Goal: Check status: Check status

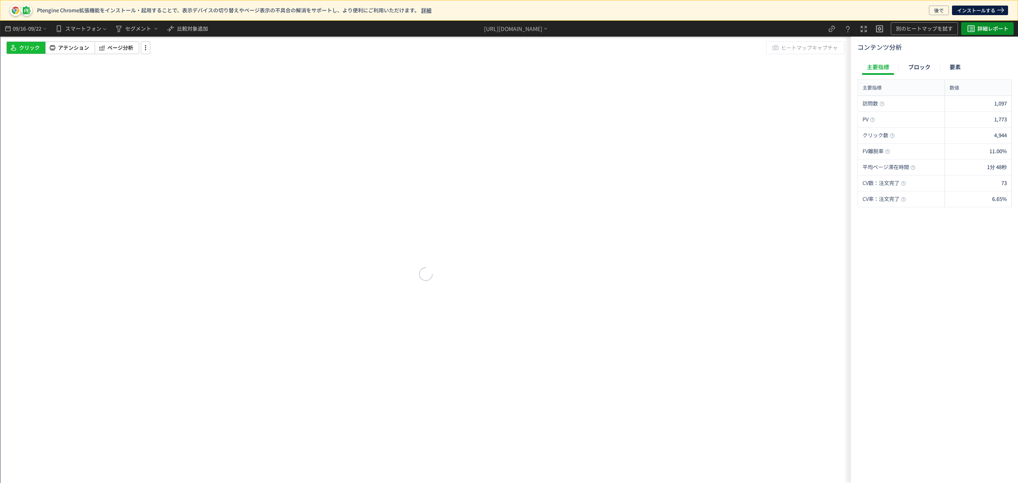
click at [988, 28] on span "詳細レポート" at bounding box center [992, 28] width 31 height 13
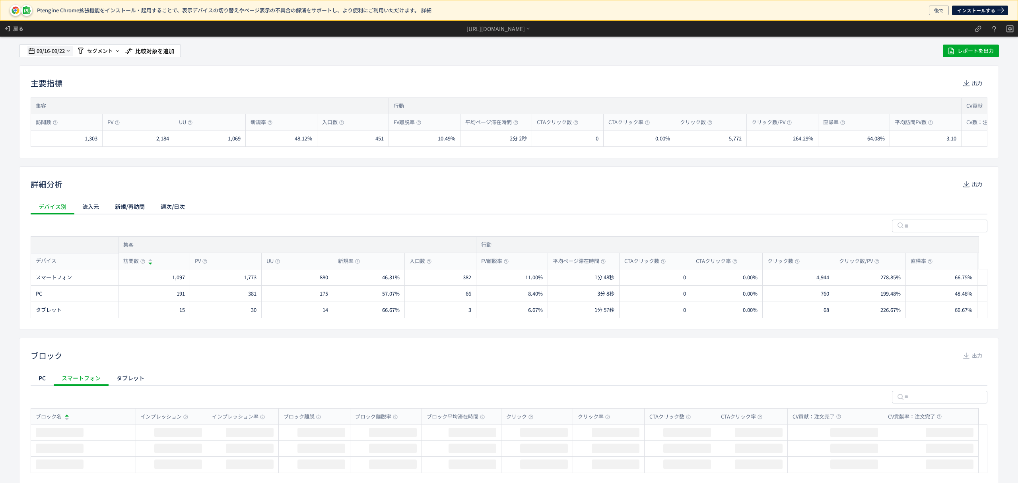
click at [52, 49] on span "09/22" at bounding box center [59, 51] width 14 height 16
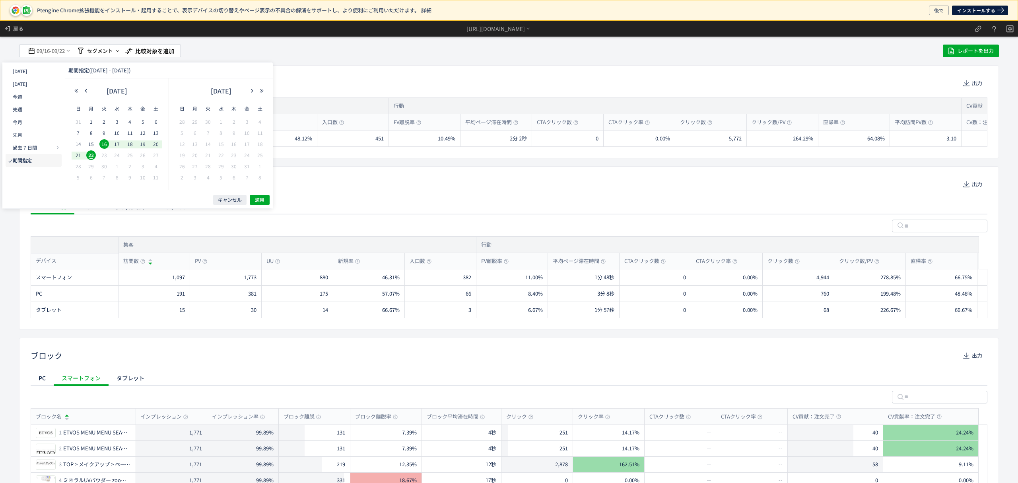
click at [87, 94] on div "[DATE]" at bounding box center [117, 93] width 91 height 16
click at [88, 89] on icon "button" at bounding box center [85, 90] width 5 height 5
click at [85, 132] on div "2" at bounding box center [91, 133] width 13 height 8
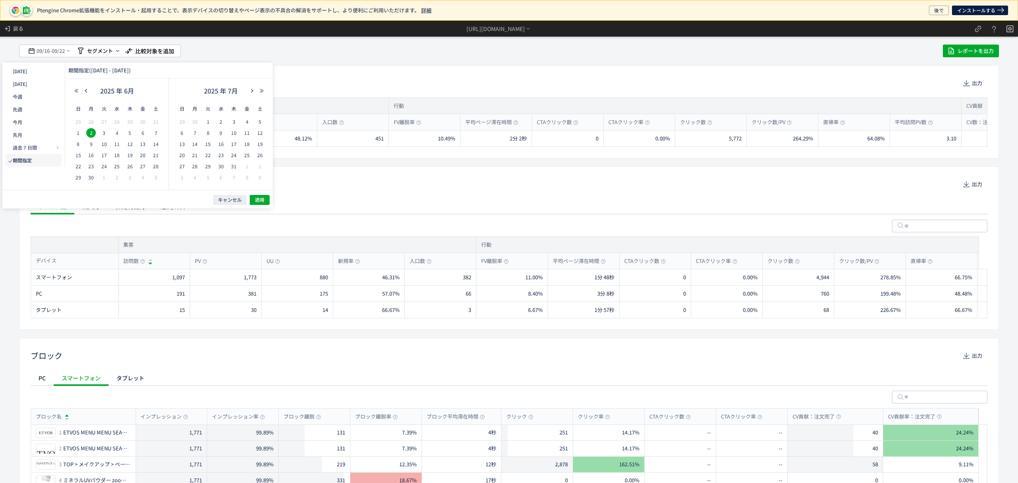
click at [249, 87] on div "2025 年 7月" at bounding box center [220, 93] width 91 height 16
click at [250, 87] on div "2025 年 7月" at bounding box center [220, 93] width 91 height 16
click at [251, 89] on icon "button" at bounding box center [252, 90] width 5 height 5
click at [191, 155] on span "22" at bounding box center [195, 155] width 10 height 10
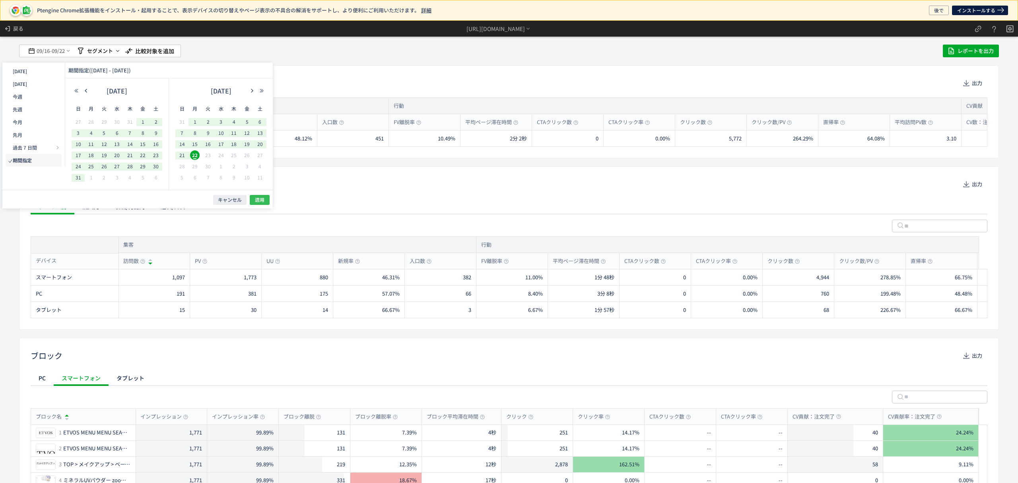
click at [259, 197] on span "適用" at bounding box center [260, 199] width 10 height 7
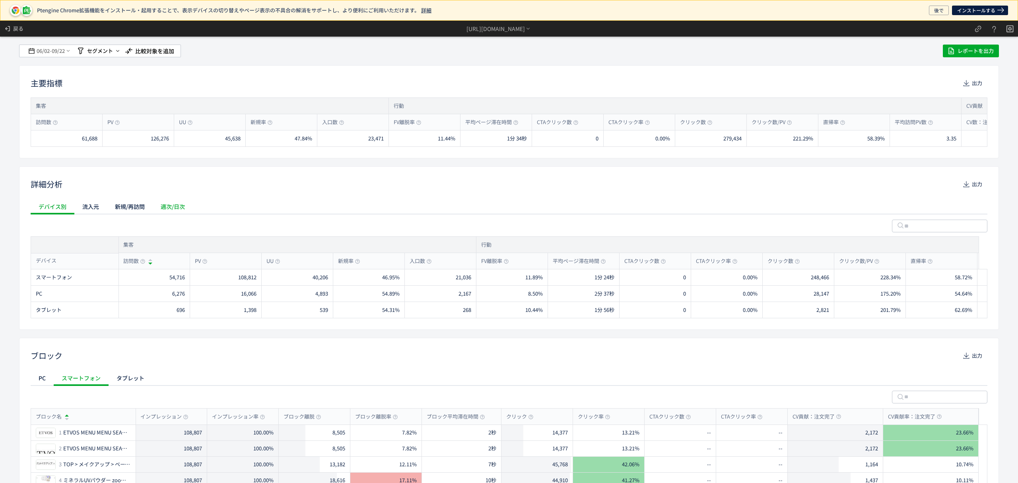
click at [171, 205] on div "週次/日次" at bounding box center [173, 206] width 40 height 16
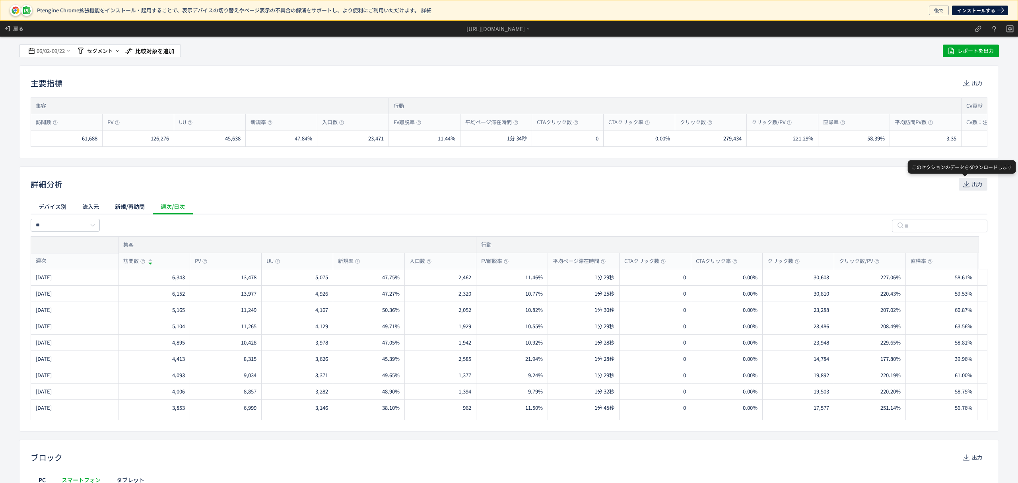
click at [972, 184] on span "出力" at bounding box center [977, 184] width 10 height 13
